Goal: Find specific page/section

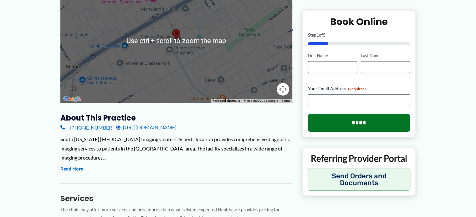
scroll to position [125, 0]
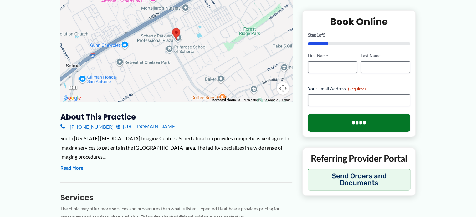
click at [162, 60] on div at bounding box center [176, 39] width 232 height 125
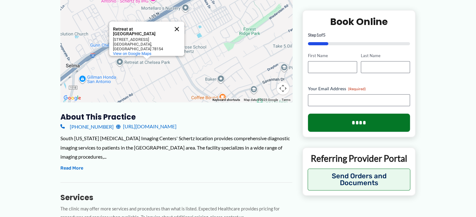
click at [176, 28] on button "Close" at bounding box center [176, 29] width 15 height 15
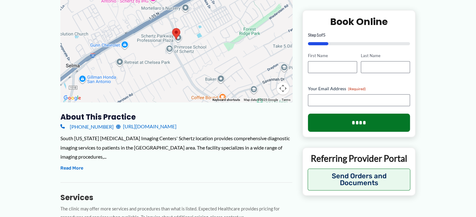
click at [215, 33] on div at bounding box center [176, 39] width 232 height 125
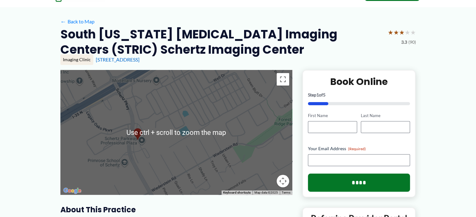
scroll to position [31, 0]
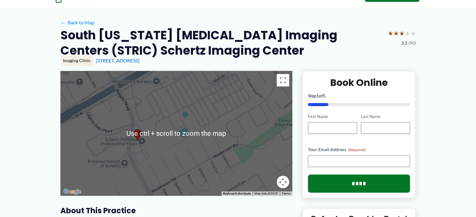
click at [202, 109] on div at bounding box center [176, 133] width 232 height 125
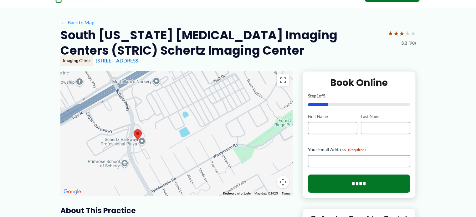
click at [202, 109] on div at bounding box center [176, 133] width 232 height 125
click at [282, 180] on button "Map camera controls" at bounding box center [283, 182] width 13 height 13
click at [267, 180] on button "Zoom out" at bounding box center [267, 182] width 13 height 13
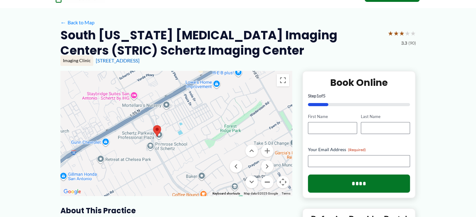
click at [267, 180] on button "Zoom out" at bounding box center [267, 182] width 13 height 13
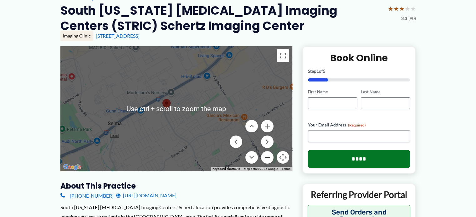
scroll to position [63, 0]
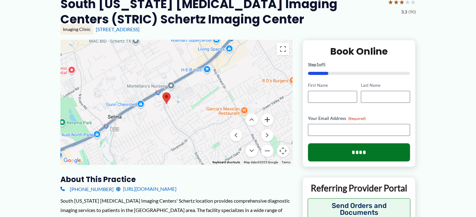
click at [265, 118] on button "Zoom in" at bounding box center [267, 120] width 13 height 13
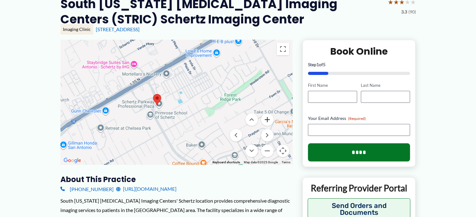
click at [266, 117] on button "Zoom in" at bounding box center [267, 120] width 13 height 13
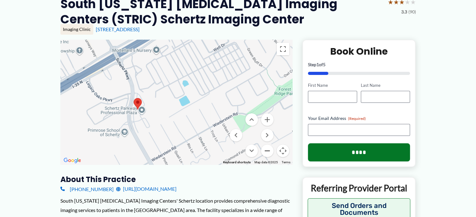
click at [266, 147] on button "Zoom out" at bounding box center [267, 151] width 13 height 13
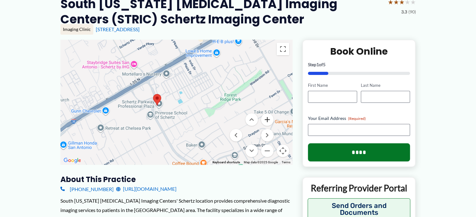
click at [266, 118] on button "Zoom in" at bounding box center [267, 120] width 13 height 13
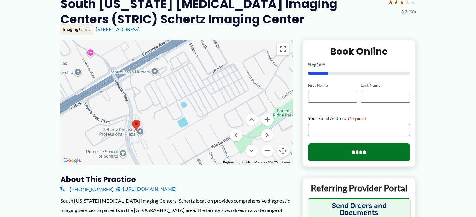
drag, startPoint x: 213, startPoint y: 64, endPoint x: 211, endPoint y: 86, distance: 22.2
click at [211, 86] on div at bounding box center [176, 102] width 232 height 125
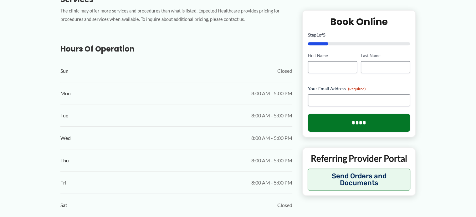
scroll to position [313, 0]
